Goal: Communication & Community: Share content

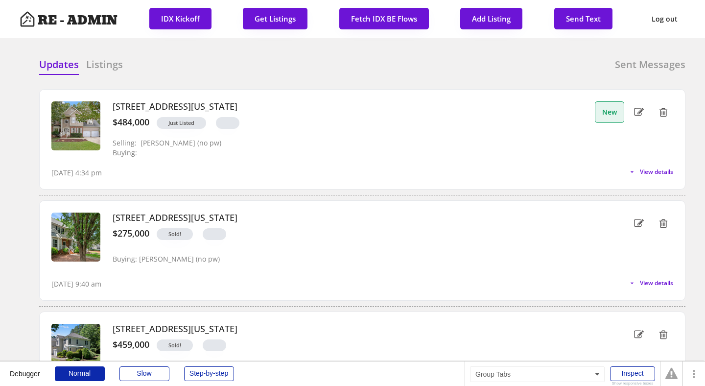
click at [244, 66] on div "Updates Listings Sent Messages" at bounding box center [362, 68] width 647 height 20
click at [637, 171] on span "View details" at bounding box center [655, 172] width 37 height 6
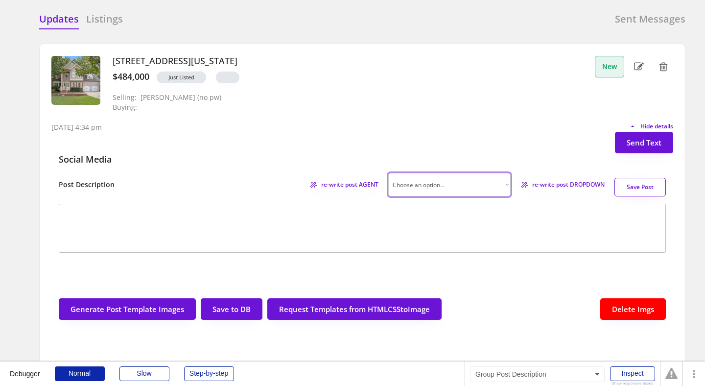
scroll to position [76, 0]
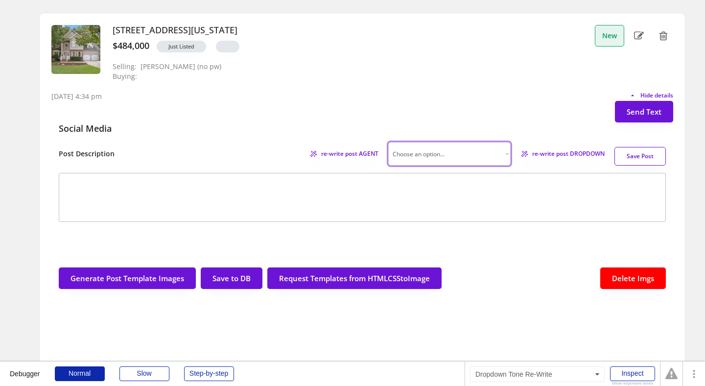
click at [494, 152] on select "Choose an option... Professional Factual & Direct Whimsical & Playful Excited &…" at bounding box center [449, 154] width 122 height 24
click at [558, 155] on span "re-write post DROPDOWN" at bounding box center [565, 154] width 79 height 6
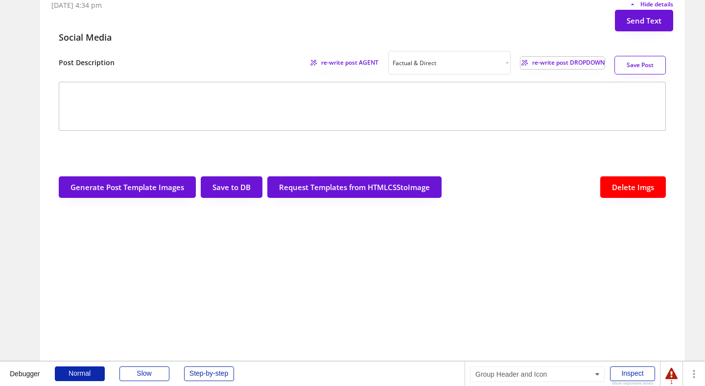
scroll to position [173, 0]
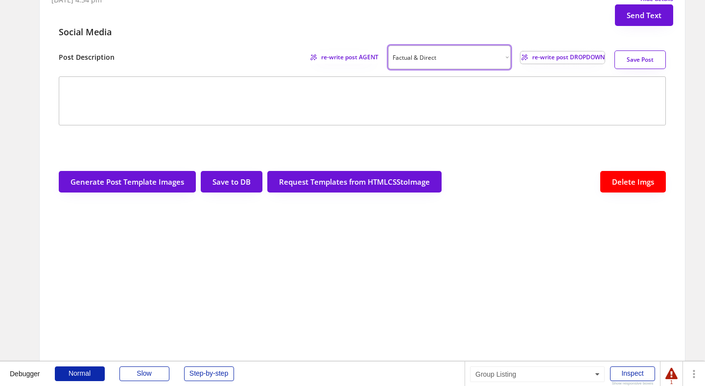
click at [460, 62] on select "Choose an option... Professional Factual & Direct Whimsical & Playful Excited &…" at bounding box center [449, 58] width 122 height 24
click at [340, 55] on span "re-write post AGENT" at bounding box center [347, 57] width 62 height 6
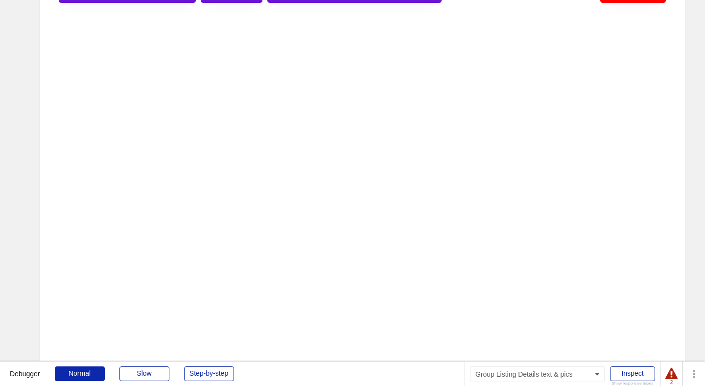
scroll to position [251, 0]
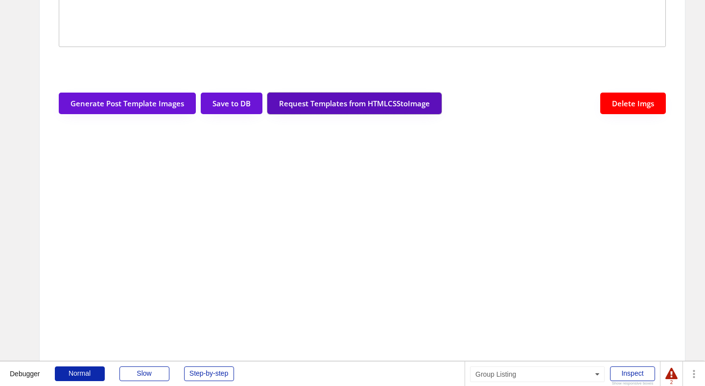
click at [336, 107] on button "Request Templates from HTMLCSStoImage" at bounding box center [354, 104] width 174 height 22
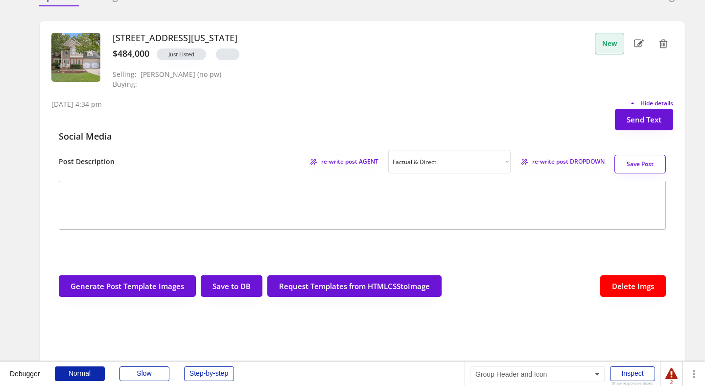
scroll to position [77, 0]
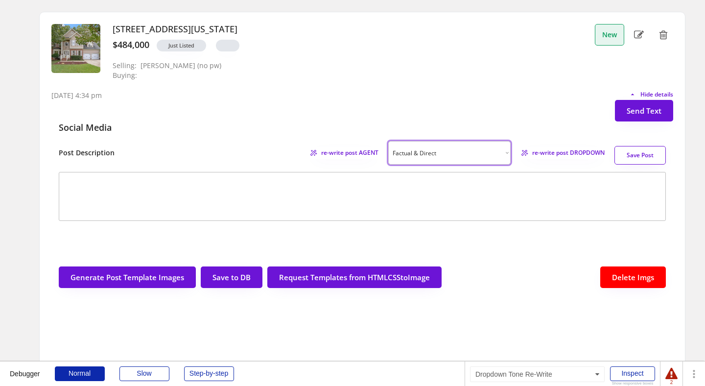
click at [493, 152] on select "Choose an option... Professional Factual & Direct Whimsical & Playful Excited &…" at bounding box center [449, 153] width 122 height 24
select select ""professional""
click at [554, 151] on span "re-write post DROPDOWN" at bounding box center [565, 153] width 79 height 6
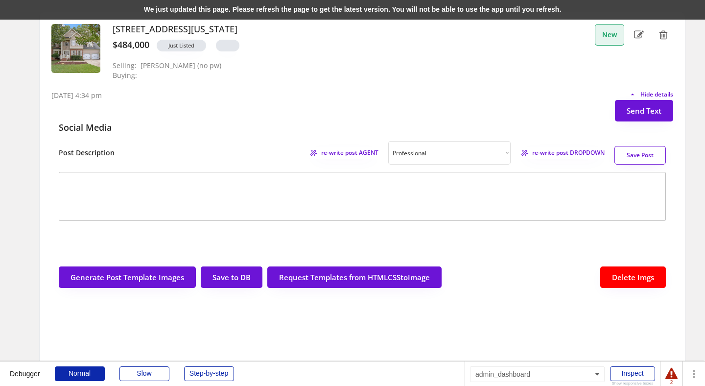
click at [311, 3] on div "We just updated this page. Please refresh the page to get the latest version. Y…" at bounding box center [352, 10] width 705 height 20
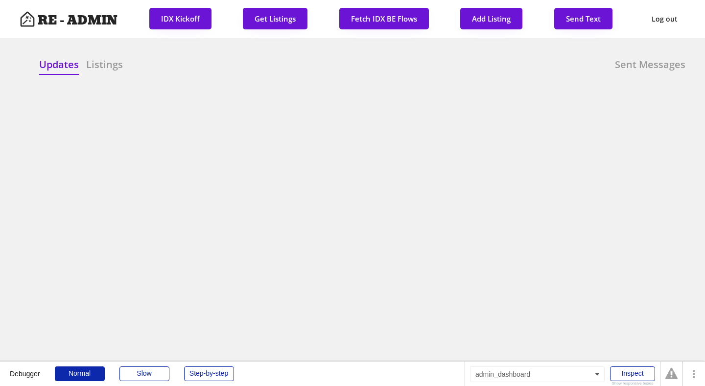
scroll to position [77, 0]
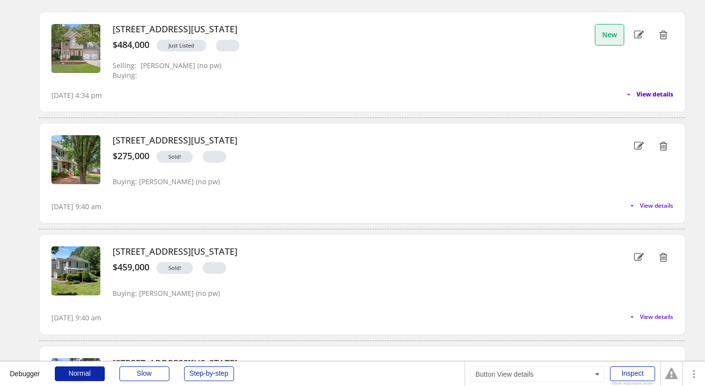
click at [650, 97] on span "View details" at bounding box center [655, 95] width 37 height 6
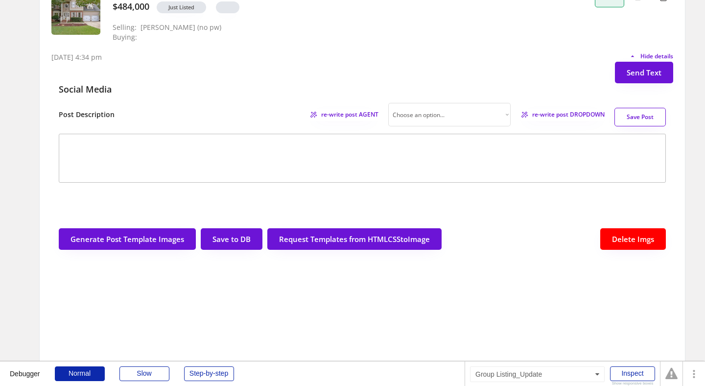
scroll to position [129, 0]
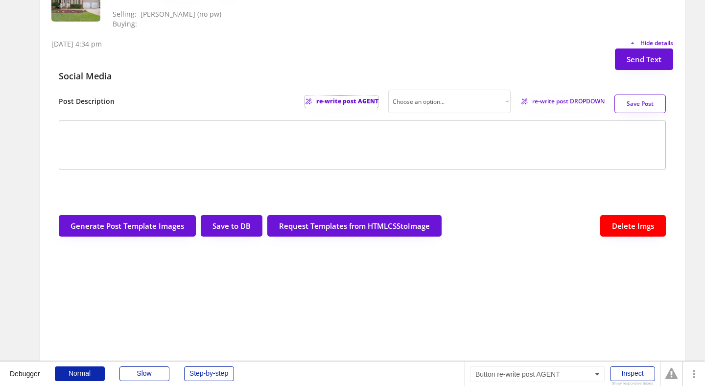
click at [349, 99] on span "re-write post AGENT" at bounding box center [347, 101] width 62 height 6
click at [459, 103] on select "Choose an option... Professional Factual & Direct Whimsical & Playful Excited &…" at bounding box center [449, 102] width 122 height 24
select select ""professional""
click at [567, 100] on span "re-write post DROPDOWN" at bounding box center [565, 101] width 79 height 6
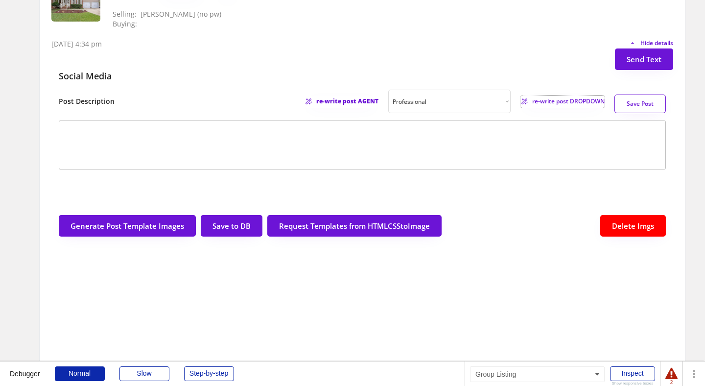
click at [280, 72] on div "Social Media" at bounding box center [362, 80] width 622 height 20
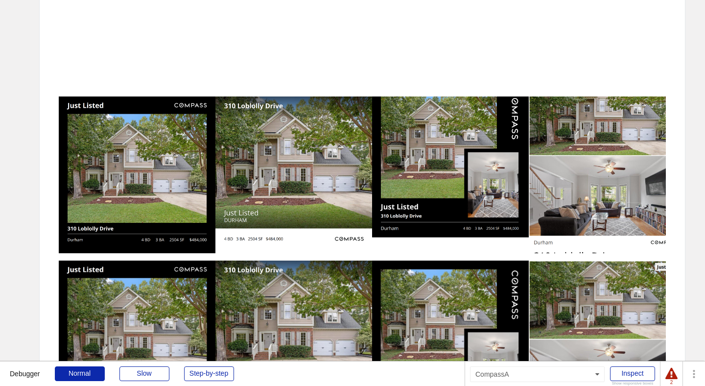
scroll to position [0, 0]
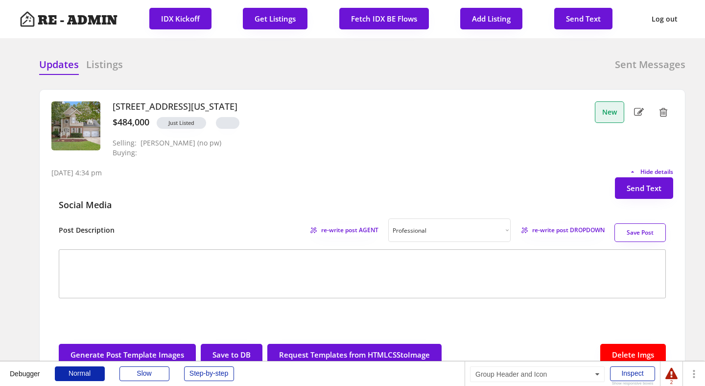
click at [318, 135] on div "[STREET_ADDRESS][US_STATE] $484,000 Just Listed Selling: [PERSON_NAME] (no pw) …" at bounding box center [347, 129] width 485 height 57
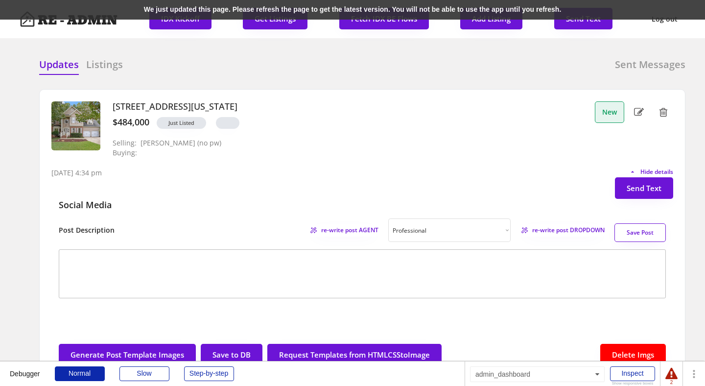
click at [195, 10] on div "We just updated this page. Please refresh the page to get the latest version. Y…" at bounding box center [352, 10] width 705 height 20
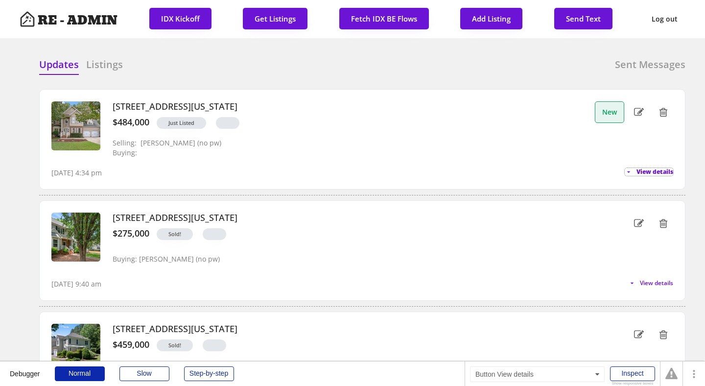
click at [658, 172] on span "View details" at bounding box center [655, 172] width 37 height 6
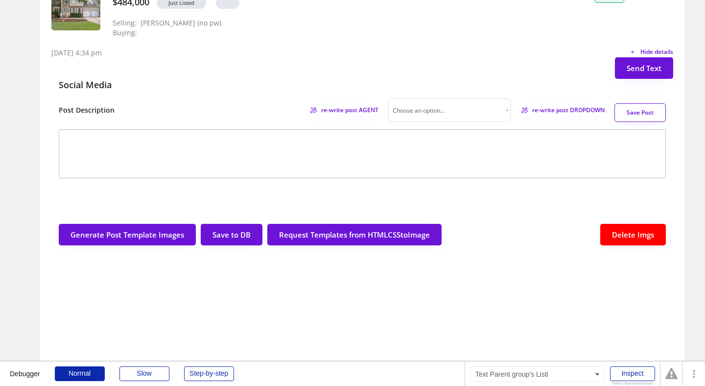
scroll to position [125, 0]
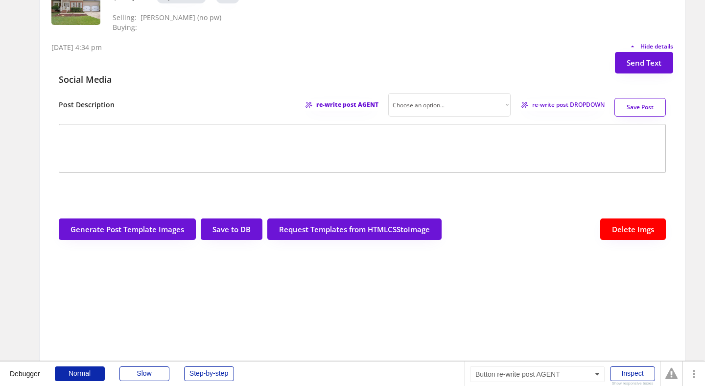
click at [354, 106] on span "re-write post AGENT" at bounding box center [347, 105] width 62 height 6
click at [501, 104] on select "Choose an option... Professional Factual & Direct Whimsical & Playful Excited &…" at bounding box center [449, 105] width 122 height 24
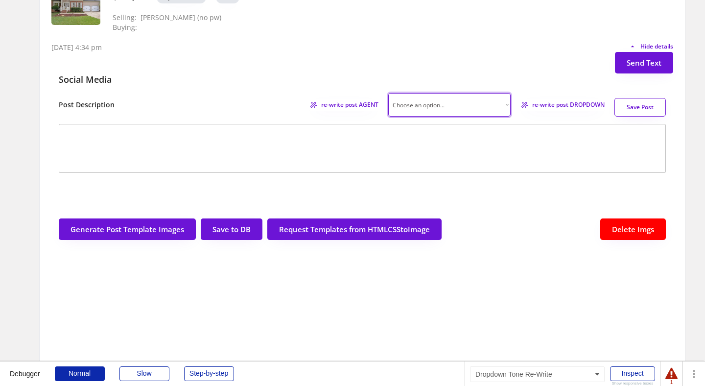
select select ""factual""
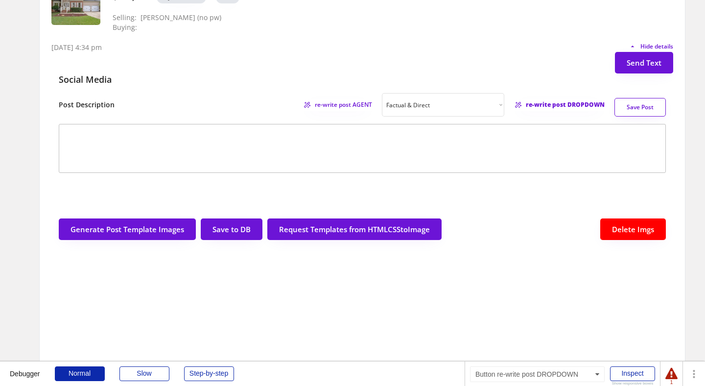
click at [561, 104] on span "re-write post DROPDOWN" at bounding box center [565, 105] width 79 height 6
click at [286, 43] on div "[DATE] 4:34 pm Hide details" at bounding box center [362, 43] width 622 height 20
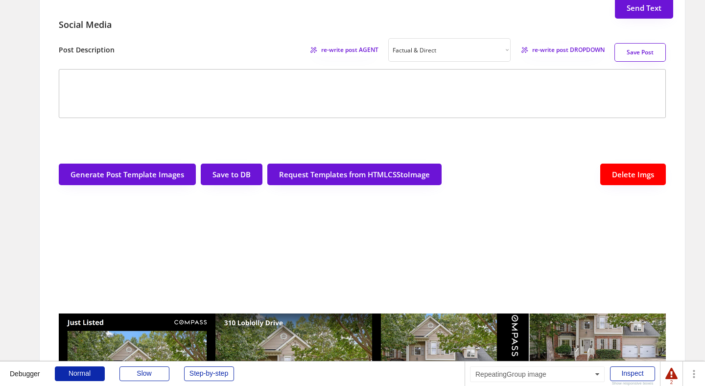
scroll to position [0, 0]
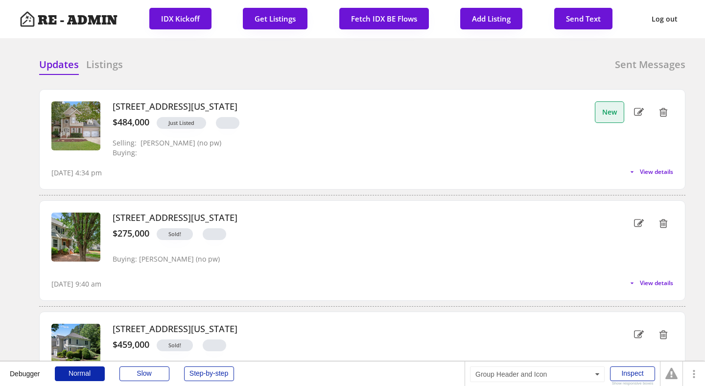
click at [651, 171] on span "View details" at bounding box center [656, 172] width 33 height 6
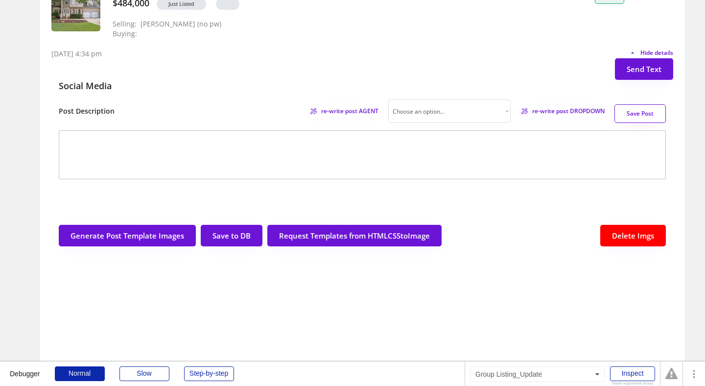
scroll to position [121, 0]
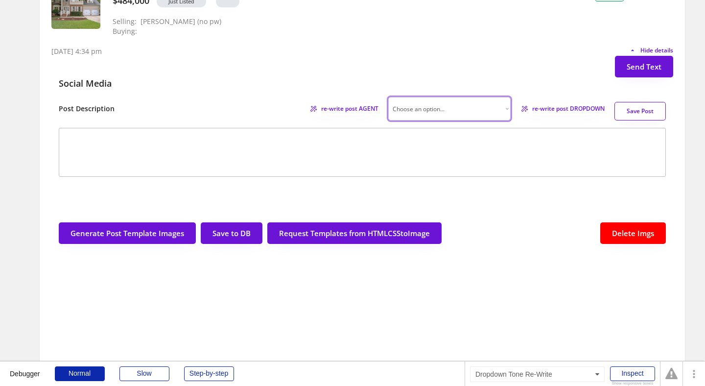
click at [480, 107] on select "Choose an option... Professional Factual & Direct Whimsical & Playful Excited &…" at bounding box center [449, 109] width 122 height 24
select select ""professional""
click at [565, 109] on span "re-write post DROPDOWN" at bounding box center [565, 109] width 79 height 6
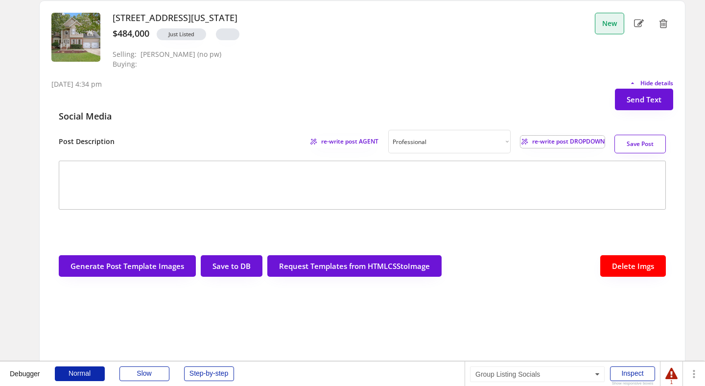
scroll to position [79, 0]
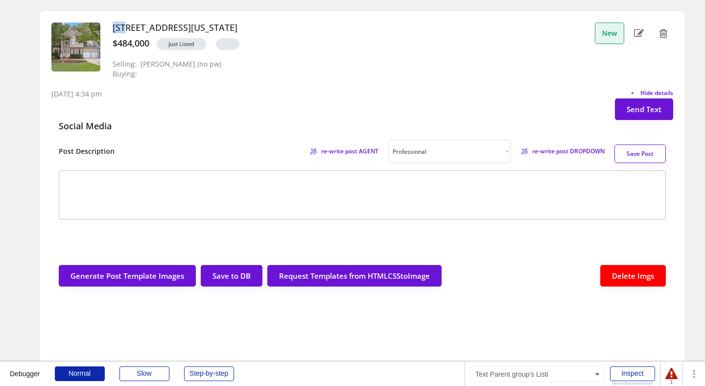
drag, startPoint x: 112, startPoint y: 27, endPoint x: 127, endPoint y: 27, distance: 14.7
click at [127, 27] on div "310 Loblolly Drive, Durham, North Carolina $484,000 Just Listed Selling: Dave W…" at bounding box center [347, 51] width 485 height 57
copy h3 "310"
click at [339, 66] on div "310 Loblolly Drive, Durham, North Carolina $484,000 Just Listed Selling: Dave W…" at bounding box center [347, 51] width 485 height 57
click at [488, 152] on select "Choose an option... Professional Factual & Direct Whimsical & Playful Excited &…" at bounding box center [449, 152] width 122 height 24
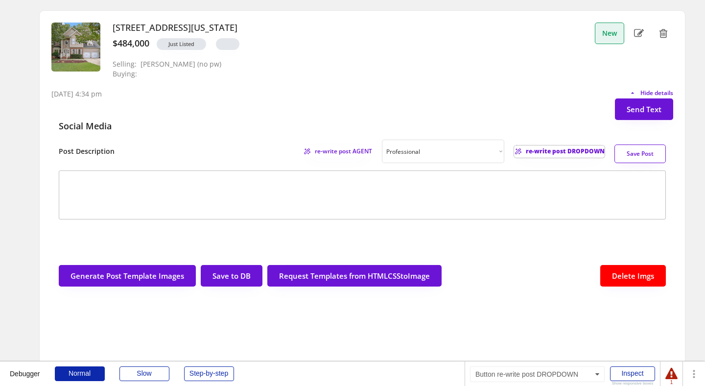
click at [554, 150] on span "re-write post DROPDOWN" at bounding box center [565, 151] width 79 height 6
click at [422, 94] on div "10/02/25, 4:34 pm Hide details" at bounding box center [362, 89] width 622 height 20
click at [342, 153] on span "re-write post AGENT" at bounding box center [347, 151] width 62 height 6
click at [290, 125] on div "Social Media" at bounding box center [362, 130] width 622 height 20
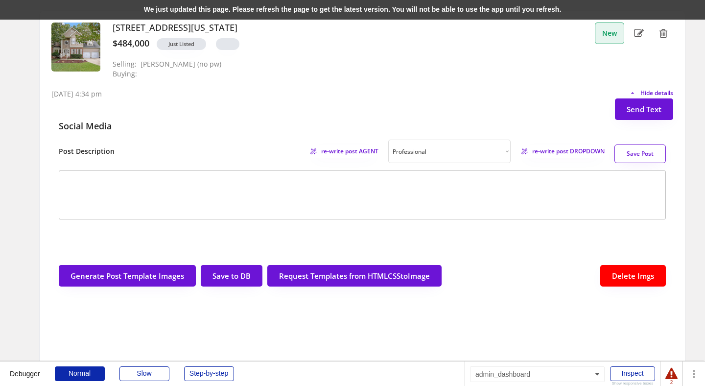
click at [284, 12] on div "We just updated this page. Please refresh the page to get the latest version. Y…" at bounding box center [352, 10] width 705 height 20
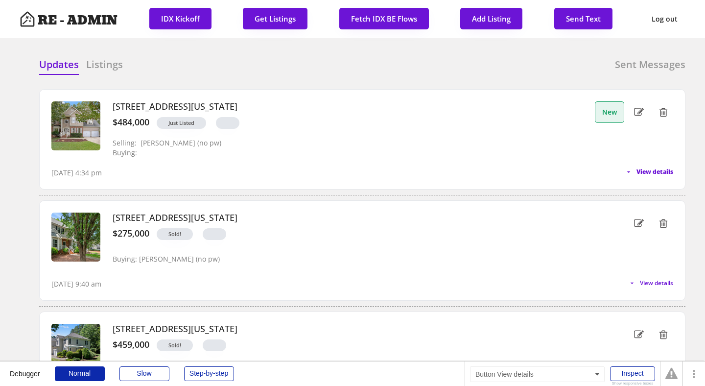
click at [663, 174] on span "View details" at bounding box center [655, 172] width 37 height 6
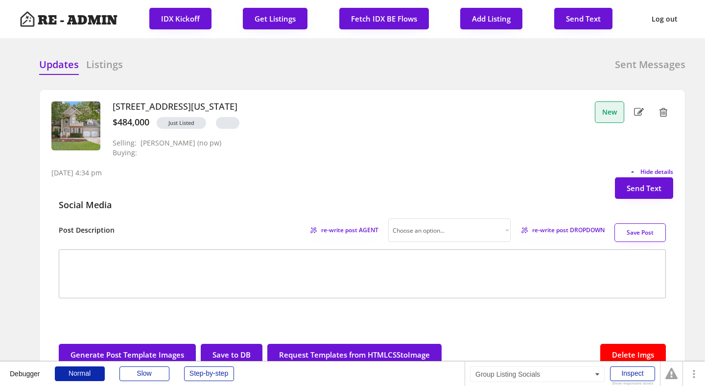
click at [491, 229] on select "Choose an option... Professional Factual & Direct Whimsical & Playful Excited &…" at bounding box center [449, 230] width 122 height 24
select select ""professional""
click at [549, 232] on span "re-write post DROPDOWN" at bounding box center [565, 230] width 79 height 6
click at [641, 169] on span "Hide details" at bounding box center [656, 172] width 36 height 6
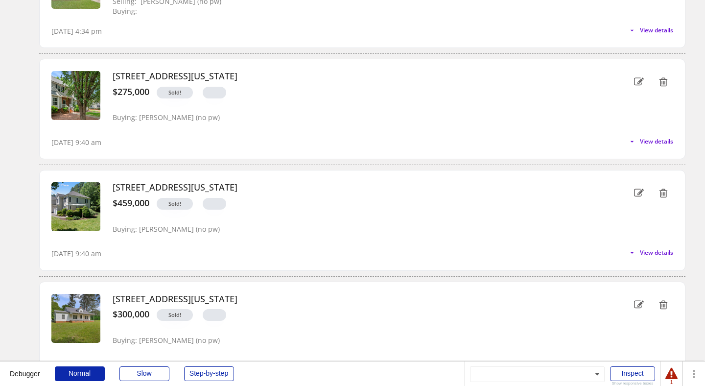
scroll to position [193, 0]
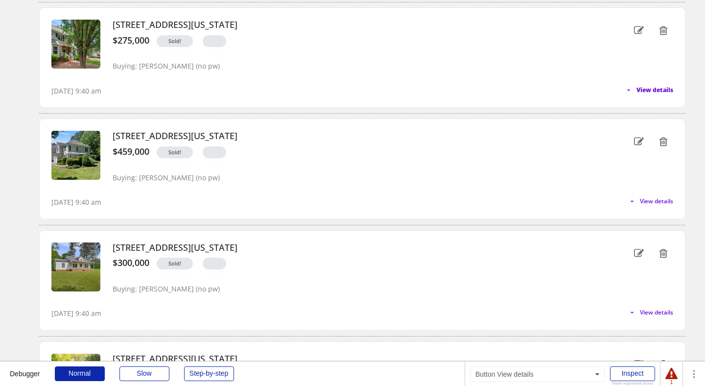
click at [638, 89] on span "View details" at bounding box center [655, 90] width 37 height 6
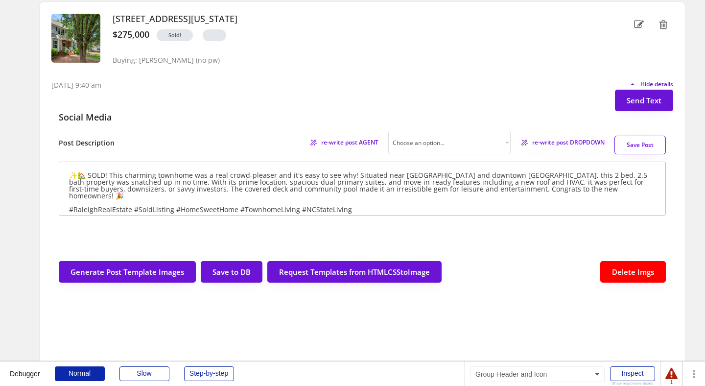
scroll to position [200, 0]
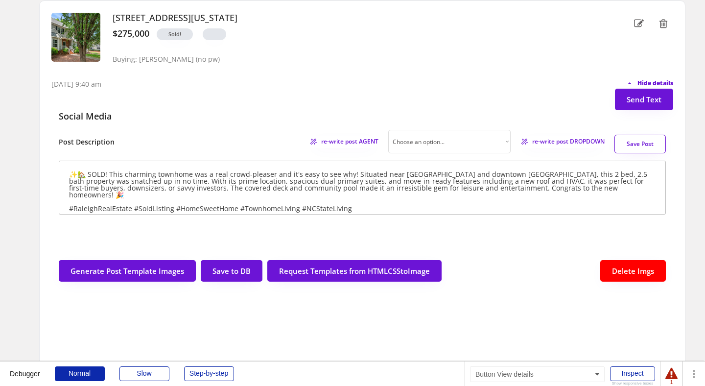
click at [641, 83] on span "Hide details" at bounding box center [656, 83] width 36 height 6
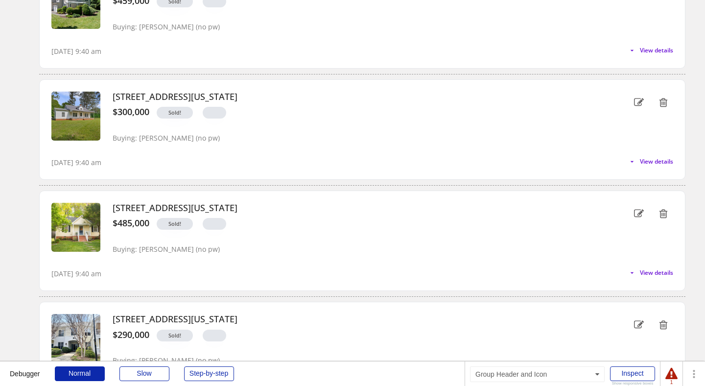
scroll to position [0, 0]
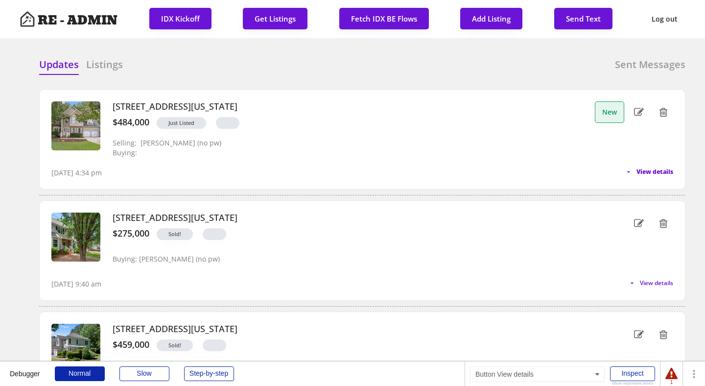
click at [651, 170] on span "View details" at bounding box center [655, 172] width 37 height 6
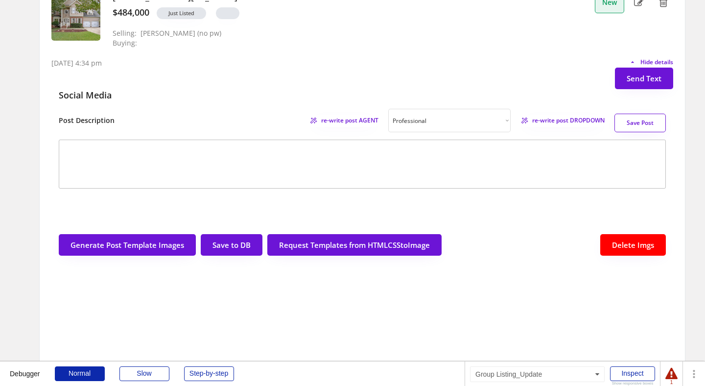
scroll to position [112, 0]
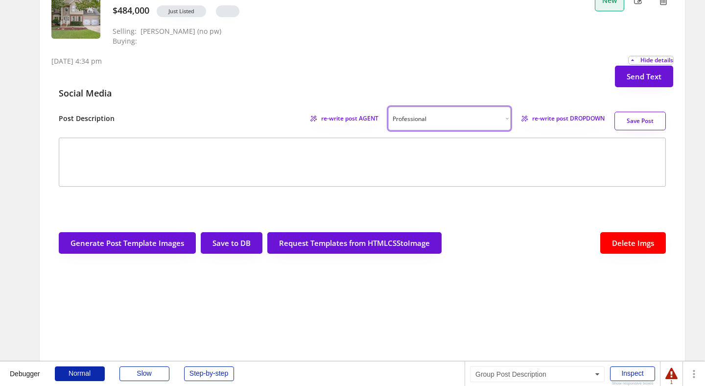
click at [501, 118] on select "Choose an option... Professional Factual & Direct Whimsical & Playful Excited &…" at bounding box center [449, 119] width 122 height 24
click at [578, 119] on span "re-write post DROPDOWN" at bounding box center [565, 119] width 79 height 6
click at [316, 61] on div "10/02/25, 4:34 pm Hide details" at bounding box center [362, 57] width 622 height 20
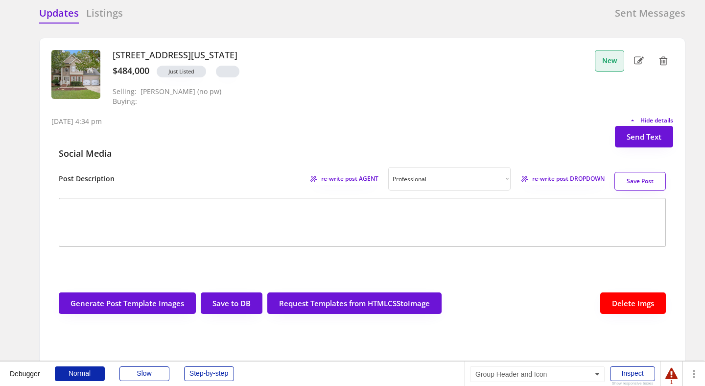
scroll to position [52, 0]
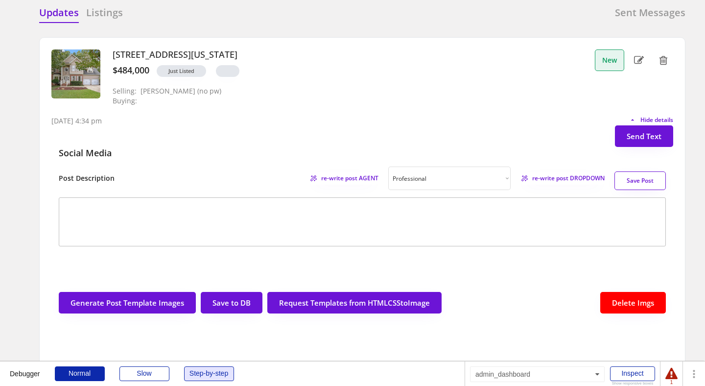
click at [203, 369] on div "Step-by-step" at bounding box center [209, 373] width 50 height 15
click at [579, 177] on span "re-write post DROPDOWN" at bounding box center [565, 178] width 79 height 6
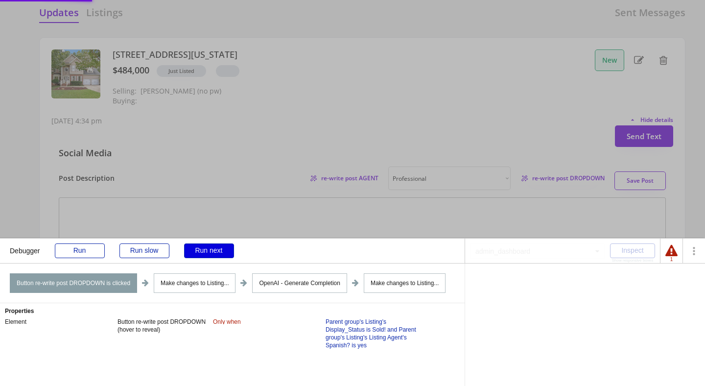
click at [191, 250] on div "Run next" at bounding box center [209, 250] width 50 height 15
click at [198, 250] on div "Run next" at bounding box center [209, 250] width 50 height 15
click at [202, 250] on div "Run next" at bounding box center [209, 250] width 50 height 15
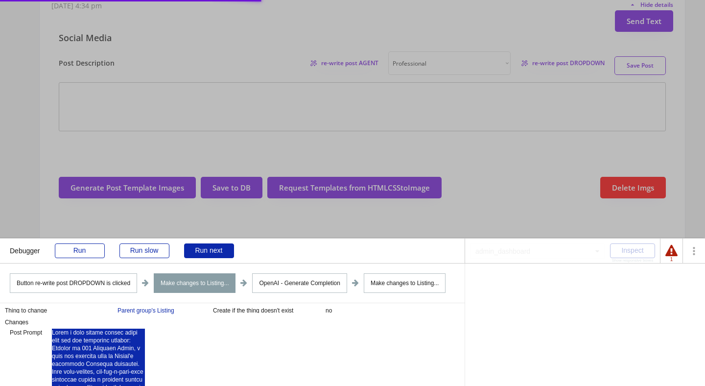
scroll to position [0, 0]
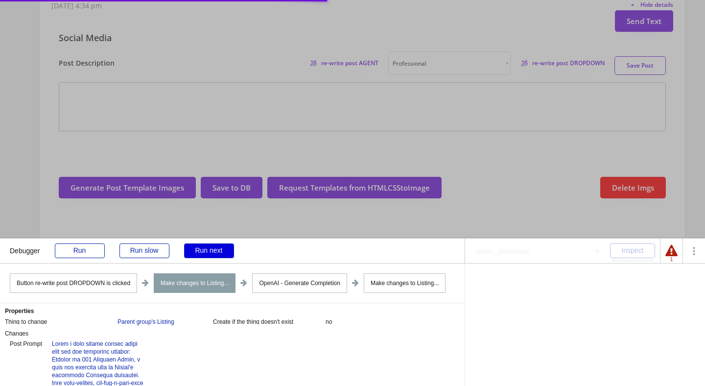
click at [209, 251] on div "Run next" at bounding box center [209, 250] width 50 height 15
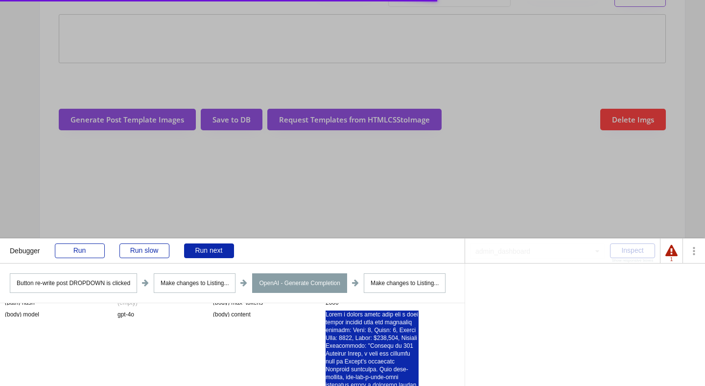
scroll to position [12, 0]
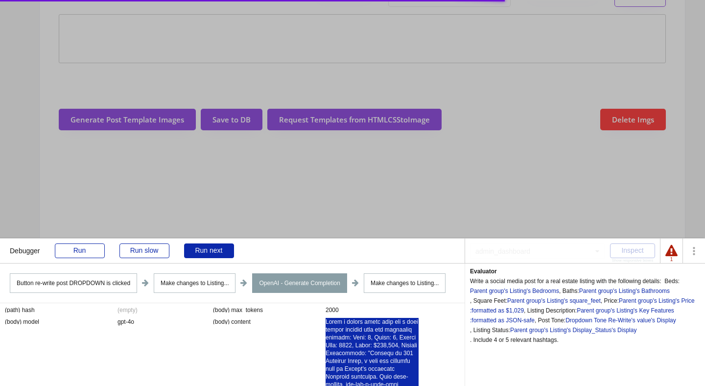
click at [445, 340] on div "Properties (path) hash (empty) (body) max_tokens 2000 (body) model gpt-4o (body…" at bounding box center [232, 344] width 465 height 83
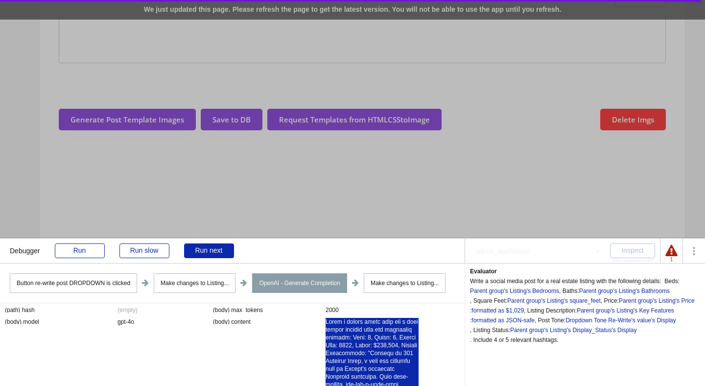
click at [210, 11] on div at bounding box center [352, 193] width 705 height 386
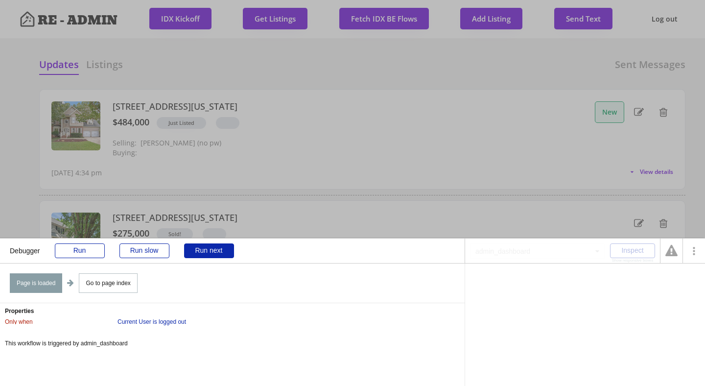
click at [272, 66] on div at bounding box center [352, 193] width 705 height 386
click at [86, 252] on div "Run" at bounding box center [80, 250] width 50 height 15
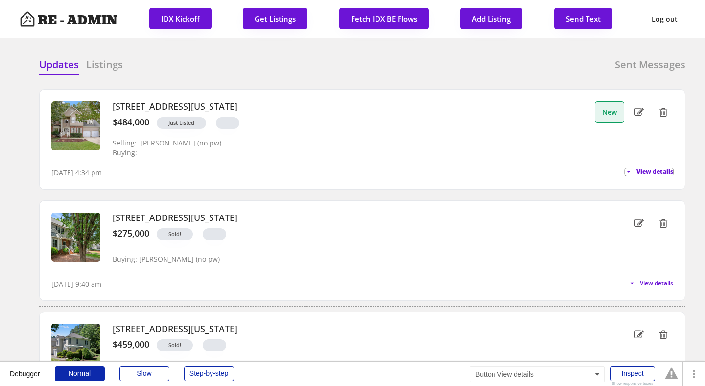
click at [652, 171] on span "View details" at bounding box center [655, 172] width 37 height 6
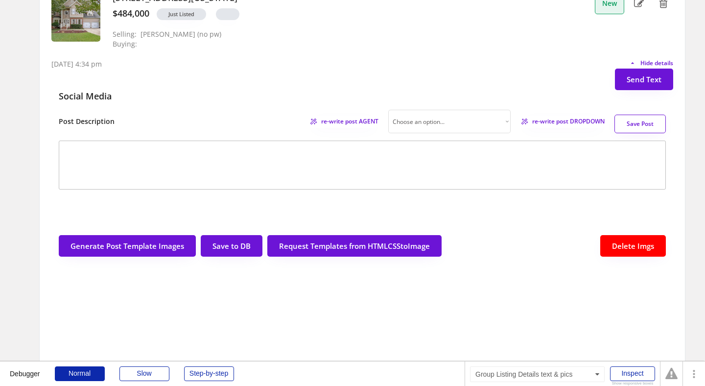
scroll to position [108, 0]
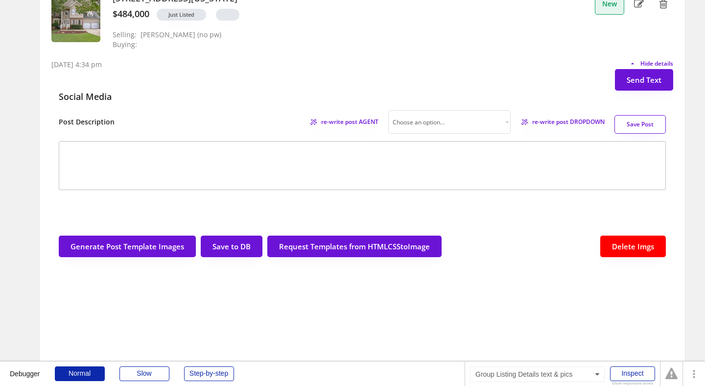
click at [495, 125] on select "Choose an option... Professional Factual & Direct Whimsical & Playful Excited &…" at bounding box center [449, 122] width 122 height 24
select select ""professional""
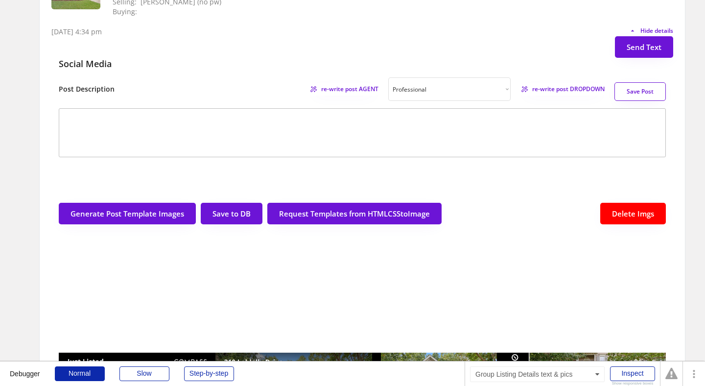
scroll to position [145, 0]
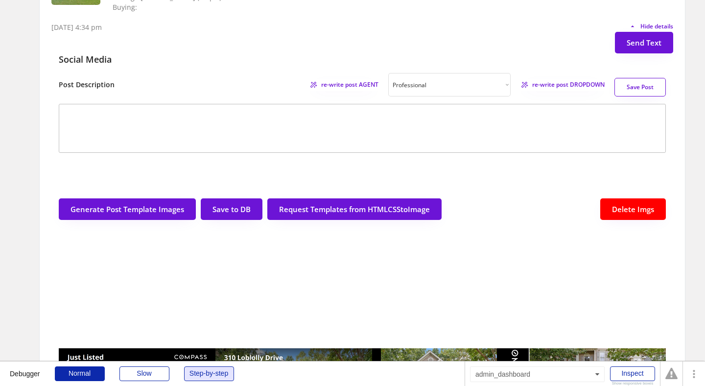
click at [208, 374] on div "Step-by-step" at bounding box center [209, 373] width 50 height 15
click at [556, 86] on span "re-write post DROPDOWN" at bounding box center [565, 85] width 79 height 6
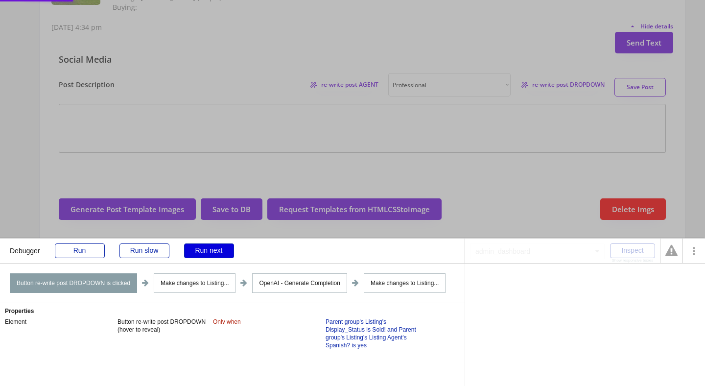
click at [215, 250] on div "Run next" at bounding box center [209, 250] width 50 height 15
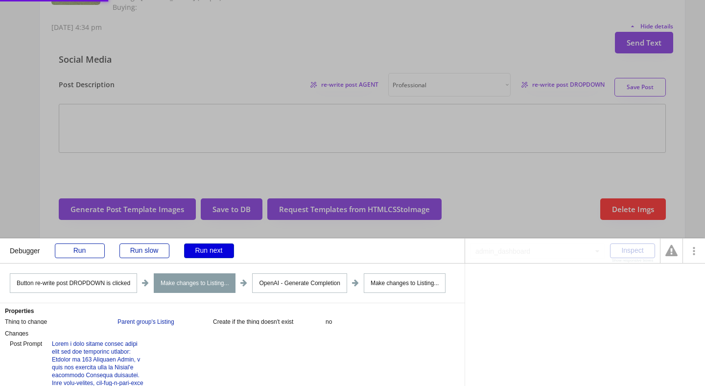
click at [215, 250] on div "Run next" at bounding box center [209, 250] width 50 height 15
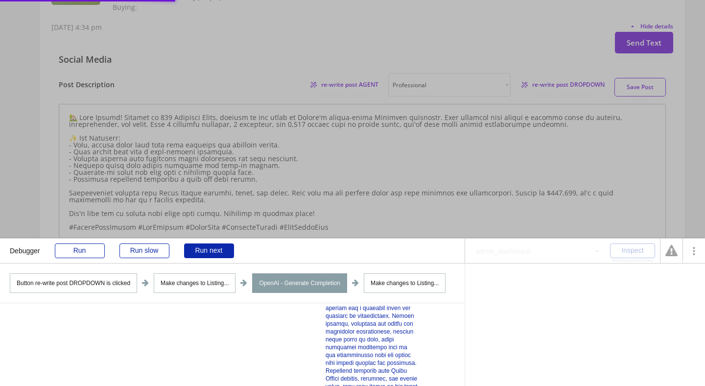
scroll to position [391, 0]
click at [201, 247] on div "Run next" at bounding box center [209, 250] width 50 height 15
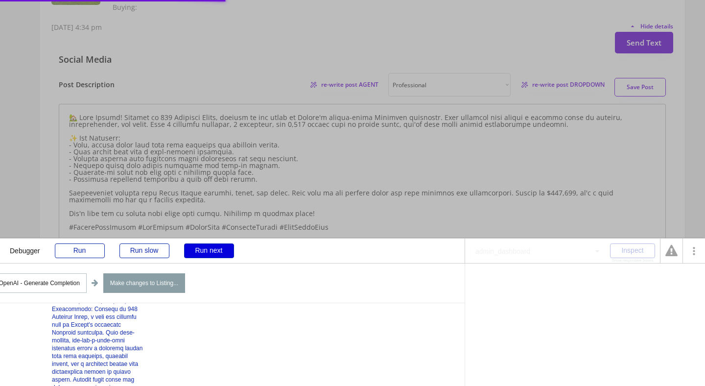
click at [211, 249] on div "Run next" at bounding box center [209, 250] width 50 height 15
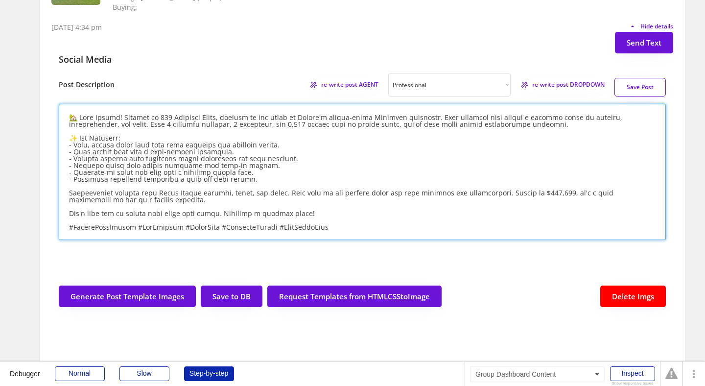
click at [114, 119] on textarea at bounding box center [362, 172] width 607 height 136
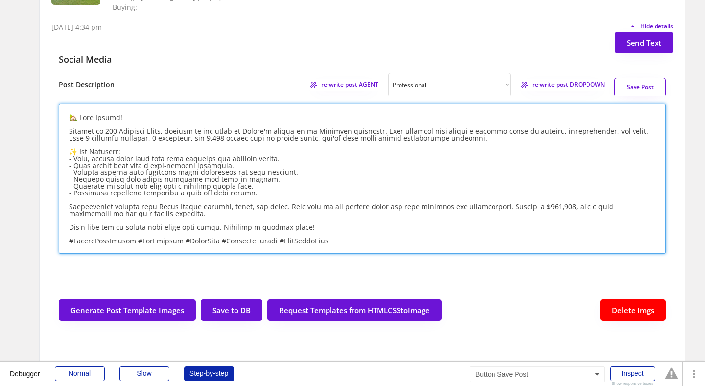
type textarea "🏡 Just Listed! Welcome to 310 Loblolly Drive, nestled in the heart of Durham's …"
click at [633, 86] on button "Save Post" at bounding box center [640, 87] width 51 height 19
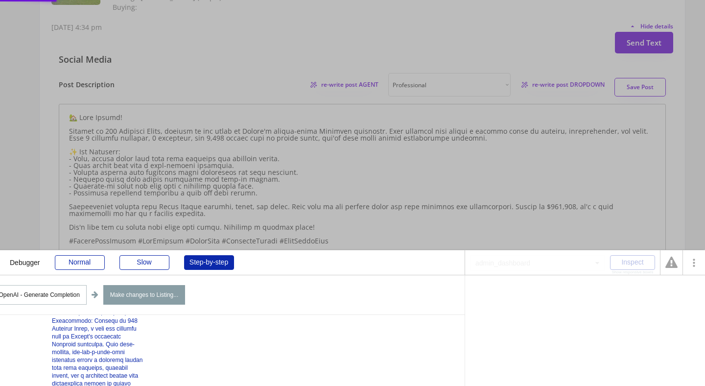
scroll to position [0, 0]
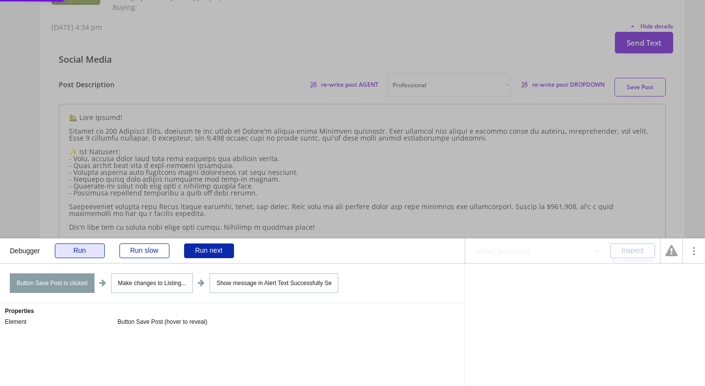
click at [82, 249] on div "Run" at bounding box center [80, 250] width 50 height 15
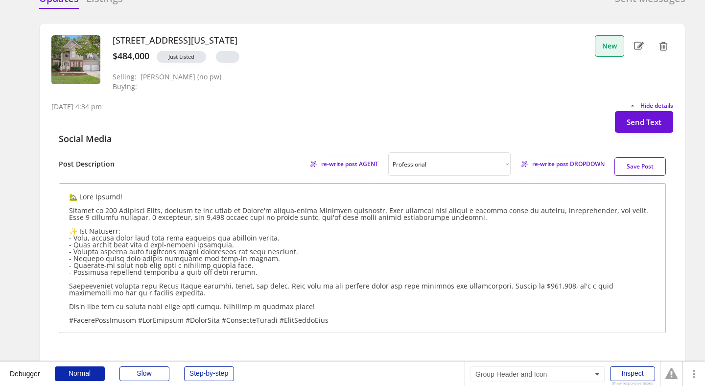
scroll to position [58, 0]
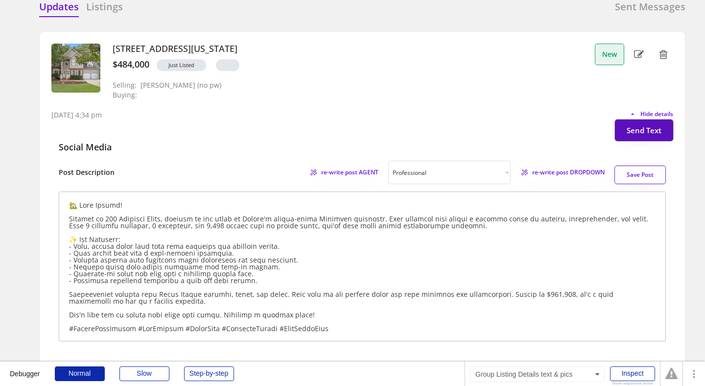
click at [647, 134] on button "Send Text" at bounding box center [644, 131] width 58 height 22
select select "raleigh"
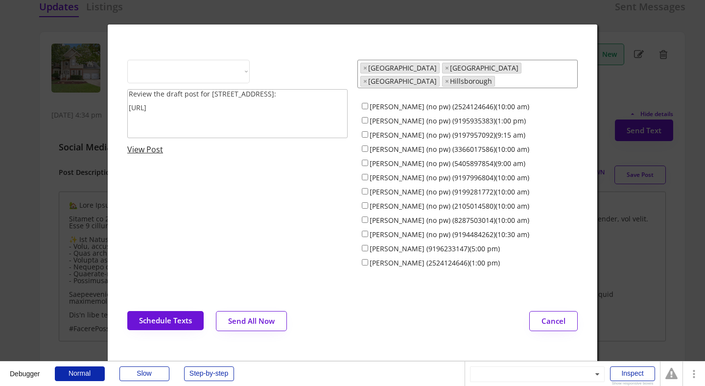
select select ""1348695171700984260__LOOKUP__1743599703321x142788062077753970""
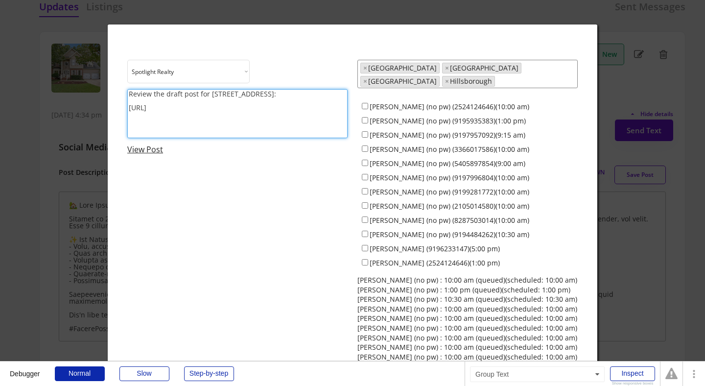
drag, startPoint x: 265, startPoint y: 94, endPoint x: 128, endPoint y: 92, distance: 136.7
click at [128, 92] on textarea "Review the draft post for 310 Loblolly Drive: https://revealestate.ai/post/1759…" at bounding box center [237, 113] width 220 height 49
drag, startPoint x: 251, startPoint y: 95, endPoint x: 277, endPoint y: 95, distance: 25.5
click at [277, 95] on textarea "Share a post about your new listing at 310 Lob: https://revealestate.ai/post/17…" at bounding box center [237, 113] width 220 height 49
paste textarea "lolly Dr"
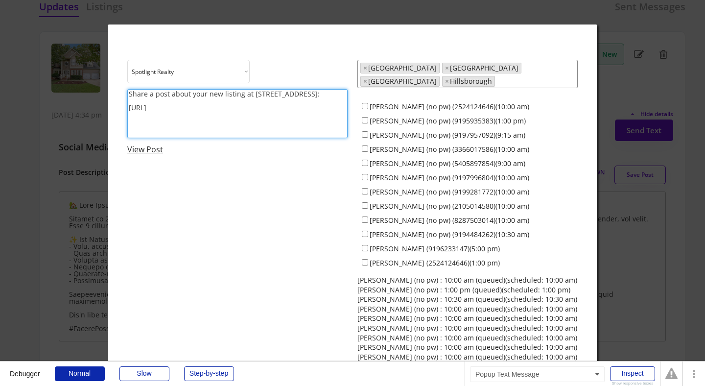
click at [327, 97] on textarea "Share a post about your new listing at 310 Loblolly Dr: https://revealestate.ai…" at bounding box center [237, 113] width 220 height 49
click at [326, 94] on textarea "Share a post about your new listing at 310 Loblolly Dr: https://revealestate.ai…" at bounding box center [237, 113] width 220 height 49
type textarea "Share a post about your new listing at 310 Loblolly Dr: https://revealestate.ai…"
click at [144, 147] on link "View Post" at bounding box center [145, 149] width 36 height 11
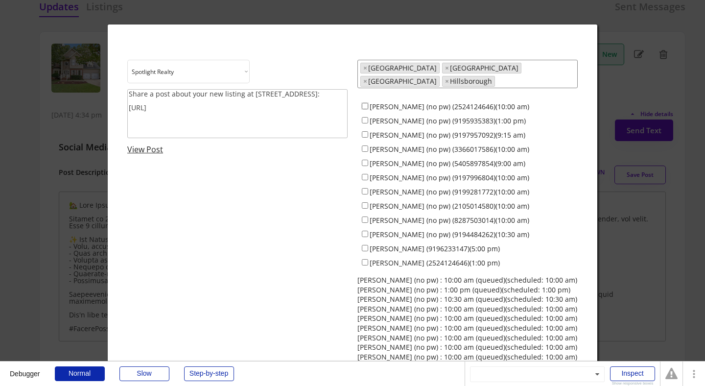
click at [366, 103] on input "Dave Wylie (no pw) (2524124646)(10:00 am)" at bounding box center [365, 106] width 6 height 6
checkbox input "true"
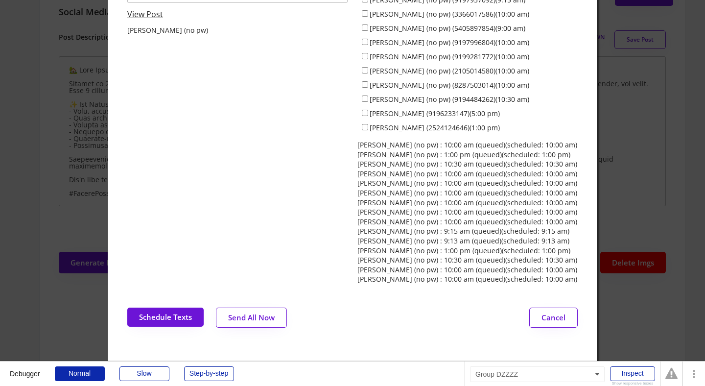
scroll to position [199, 0]
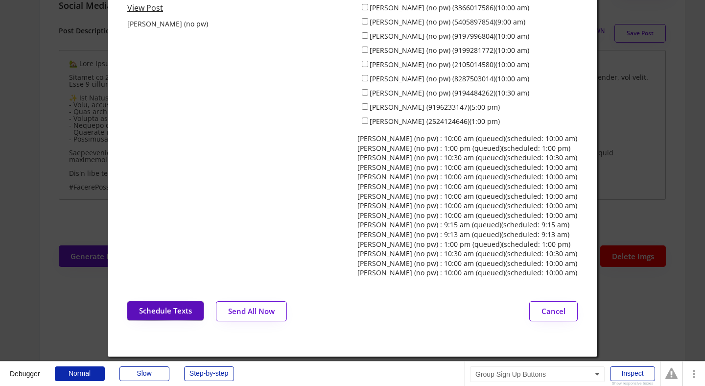
click at [167, 305] on button "Schedule Texts" at bounding box center [165, 310] width 76 height 19
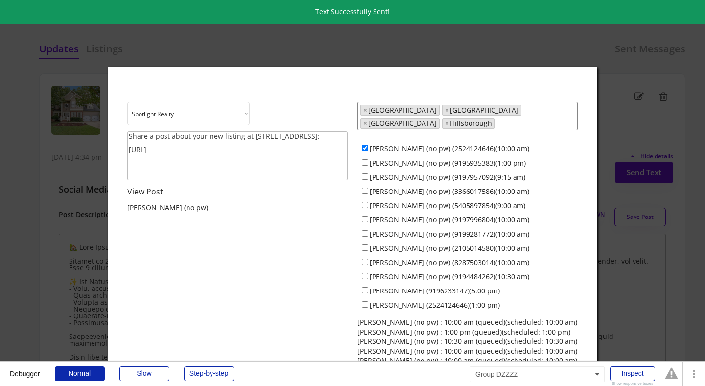
scroll to position [0, 0]
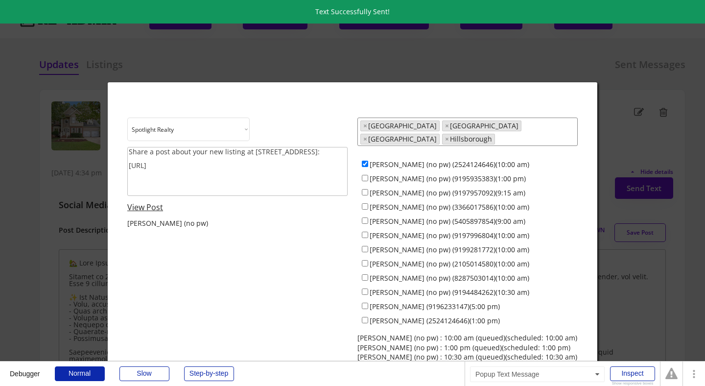
click at [31, 98] on div at bounding box center [352, 193] width 705 height 386
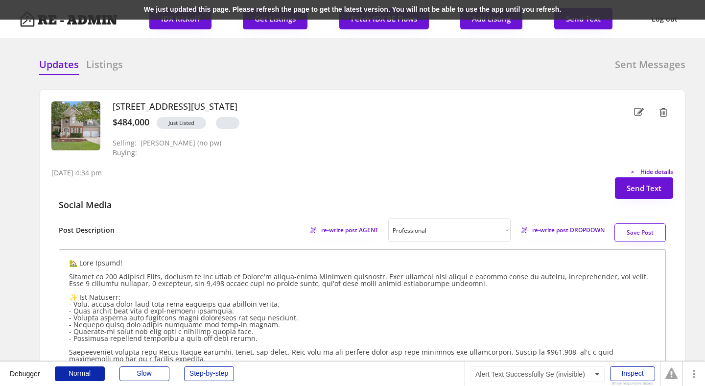
click at [200, 7] on div "We just updated this page. Please refresh the page to get the latest version. Y…" at bounding box center [352, 10] width 705 height 20
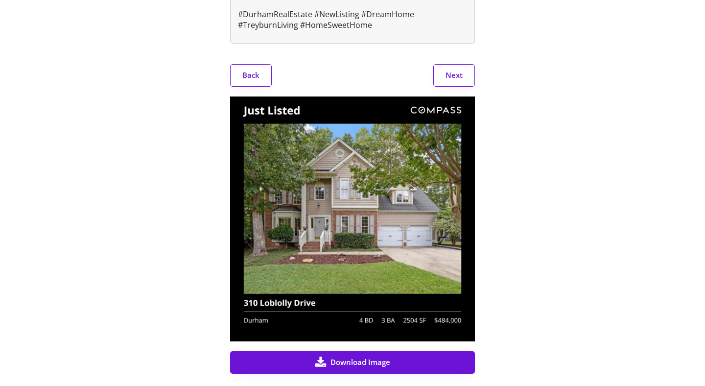
scroll to position [449, 0]
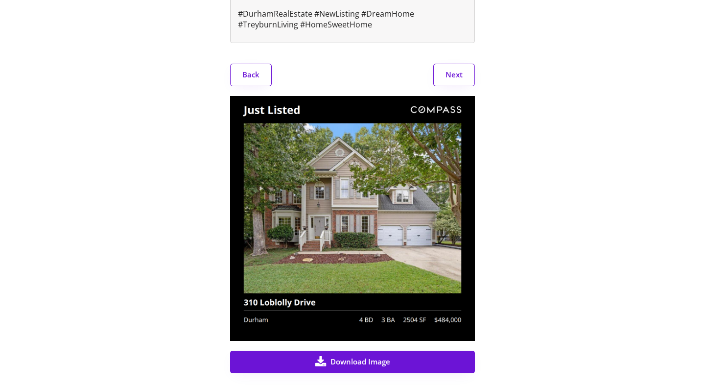
click at [460, 82] on button "Next" at bounding box center [454, 75] width 42 height 23
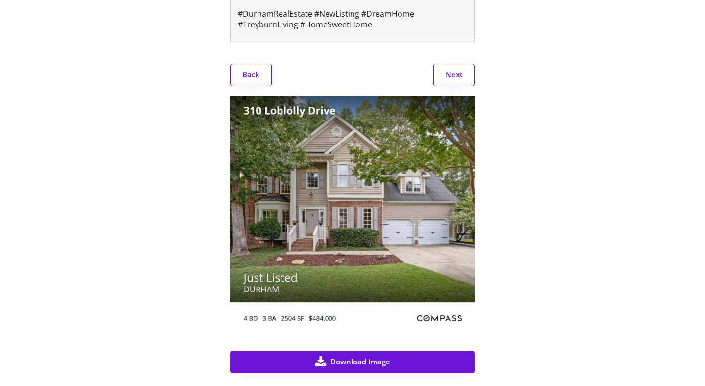
click at [460, 82] on button "Next" at bounding box center [454, 75] width 42 height 23
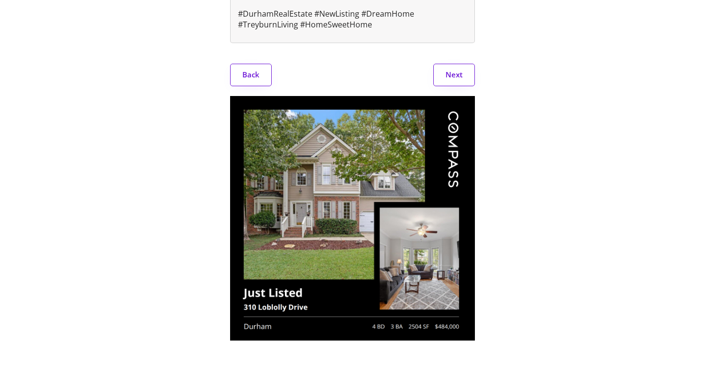
click at [460, 82] on button "Next" at bounding box center [454, 75] width 42 height 23
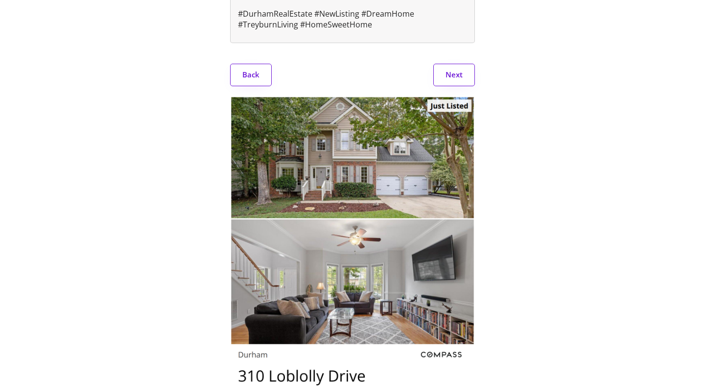
click at [460, 82] on button "Next" at bounding box center [454, 75] width 42 height 23
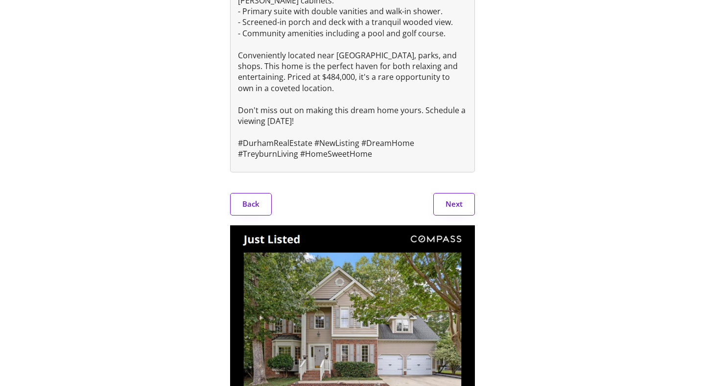
scroll to position [0, 0]
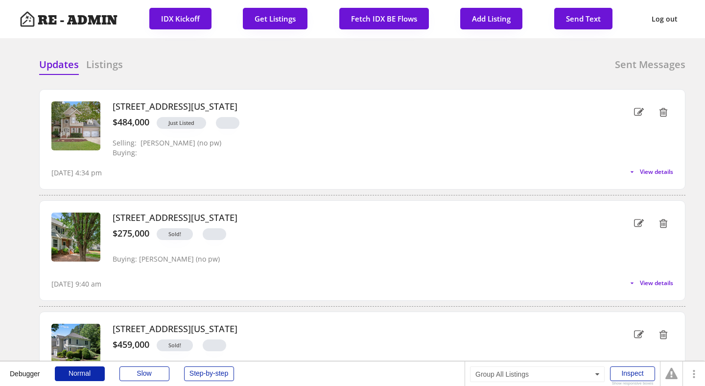
click at [101, 58] on h6 "Listings" at bounding box center [104, 65] width 37 height 14
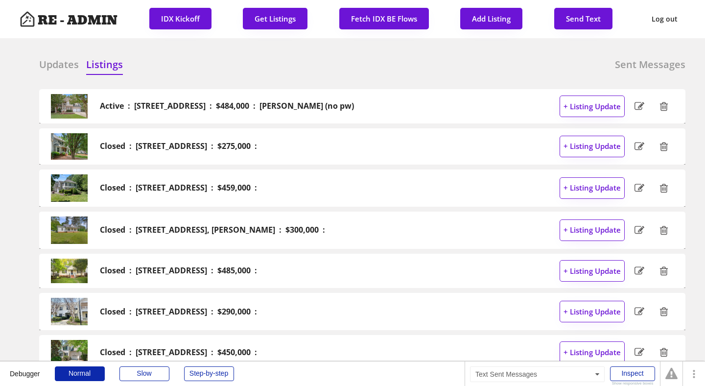
click at [641, 66] on h6 "Sent Messages" at bounding box center [650, 65] width 71 height 14
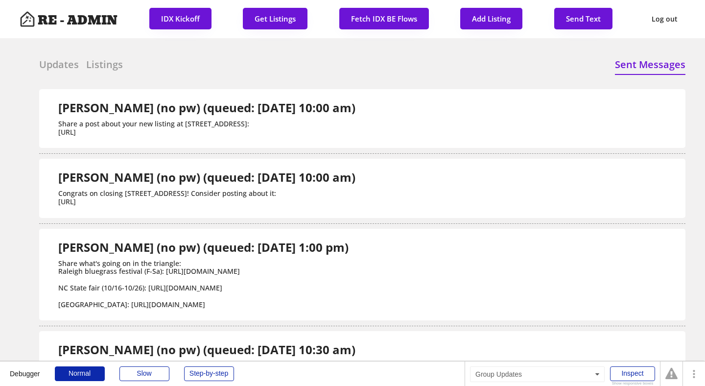
click at [58, 65] on h6 "Updates" at bounding box center [59, 65] width 40 height 14
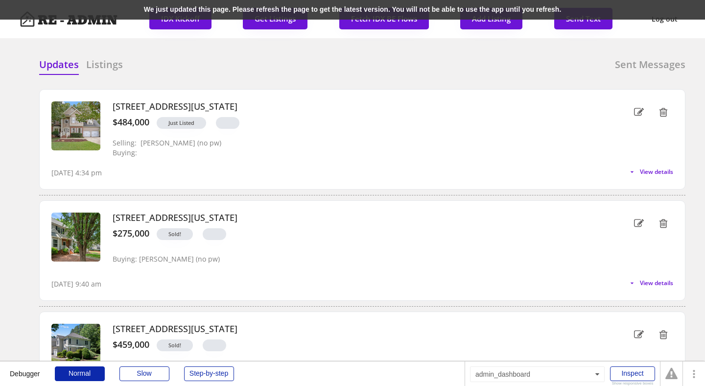
click at [187, 10] on div "We just updated this page. Please refresh the page to get the latest version. Y…" at bounding box center [352, 10] width 705 height 20
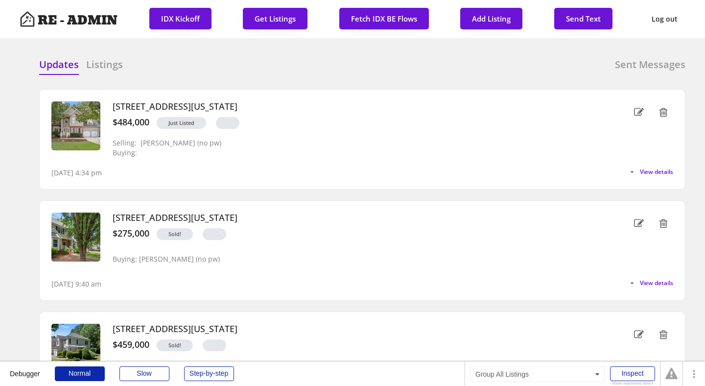
click at [101, 68] on h6 "Listings" at bounding box center [104, 65] width 37 height 14
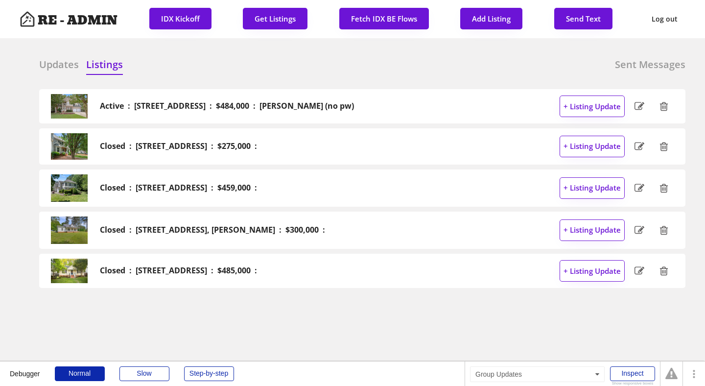
click at [53, 66] on h6 "Updates" at bounding box center [59, 65] width 40 height 14
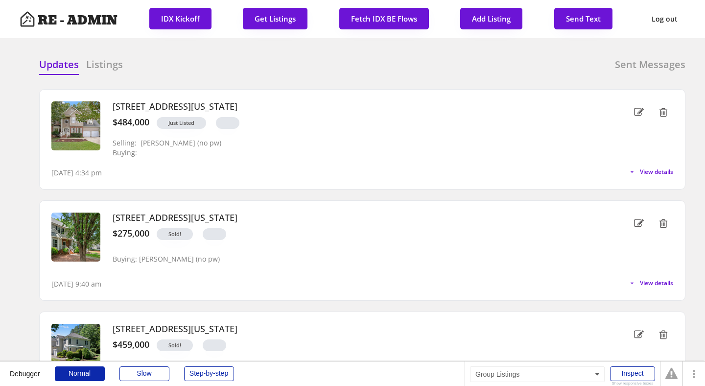
click at [95, 63] on h6 "Listings" at bounding box center [104, 65] width 37 height 14
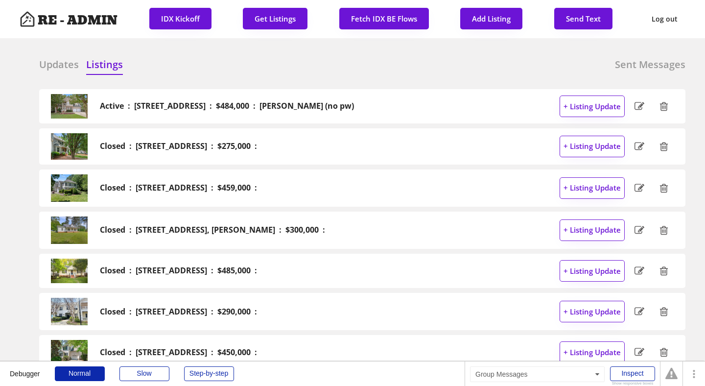
click at [644, 72] on div "Sent Messages" at bounding box center [650, 66] width 71 height 16
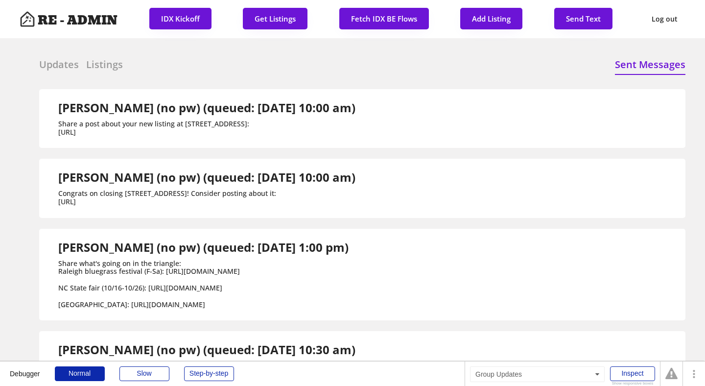
click at [56, 63] on h6 "Updates" at bounding box center [59, 65] width 40 height 14
